Goal: Task Accomplishment & Management: Use online tool/utility

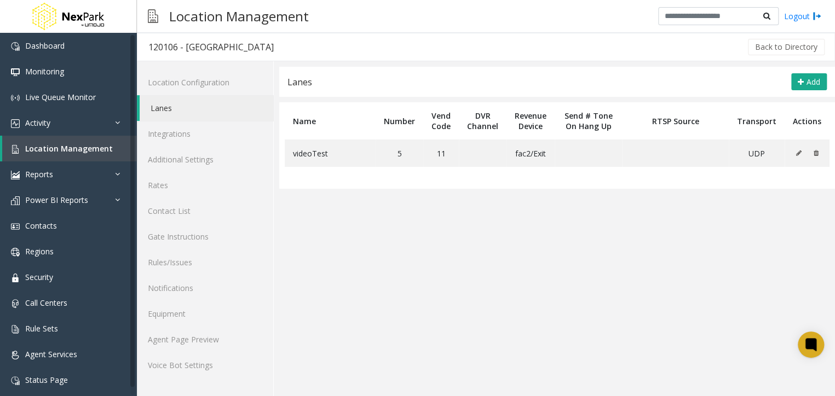
click at [528, 259] on app-lanes "Lanes Add Name Number Vend Code DVR Channel Revenue Device Send # Tone On Hang …" at bounding box center [556, 231] width 555 height 329
click at [797, 152] on icon at bounding box center [797, 153] width 5 height 7
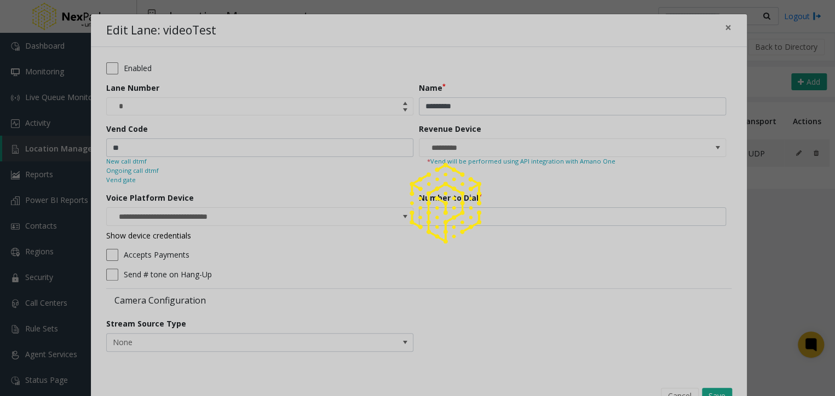
type input "**********"
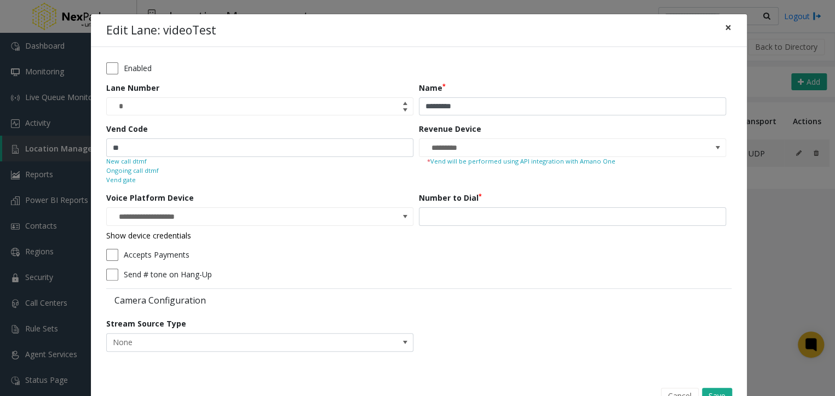
click at [717, 25] on button "×" at bounding box center [728, 27] width 22 height 27
